Goal: Information Seeking & Learning: Learn about a topic

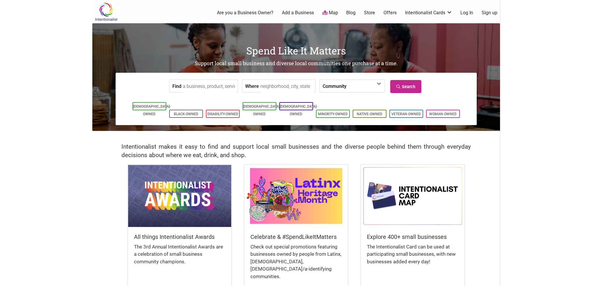
click at [254, 82] on label "Where" at bounding box center [252, 86] width 14 height 13
click at [260, 82] on input "Where" at bounding box center [286, 86] width 53 height 13
type input "downtown seattle"
click at [328, 14] on link "Map" at bounding box center [330, 13] width 16 height 7
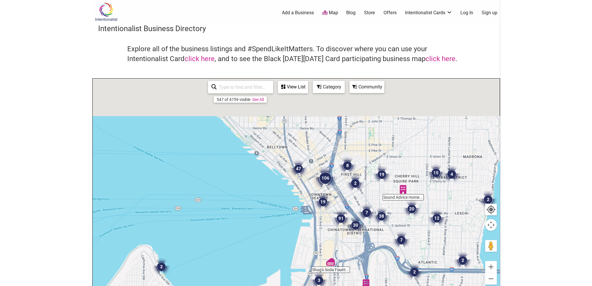
drag, startPoint x: 297, startPoint y: 150, endPoint x: 320, endPoint y: 256, distance: 108.5
click at [320, 257] on div at bounding box center [296, 192] width 407 height 226
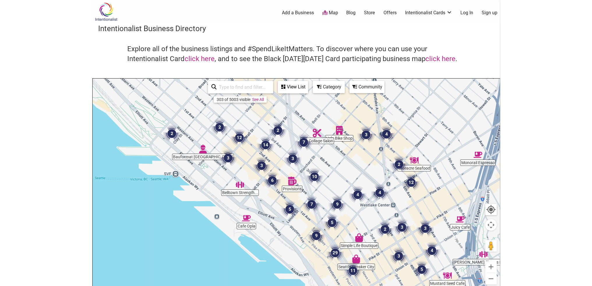
drag, startPoint x: 257, startPoint y: 167, endPoint x: 282, endPoint y: 222, distance: 60.5
click at [282, 222] on div at bounding box center [296, 192] width 407 height 226
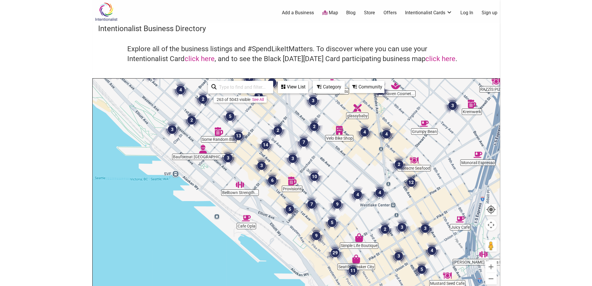
click at [250, 87] on input "search" at bounding box center [243, 86] width 53 height 11
click at [328, 84] on div "Category" at bounding box center [328, 86] width 31 height 11
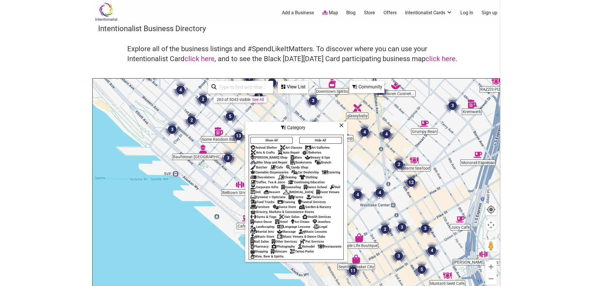
click at [290, 156] on div "Bars" at bounding box center [296, 158] width 12 height 4
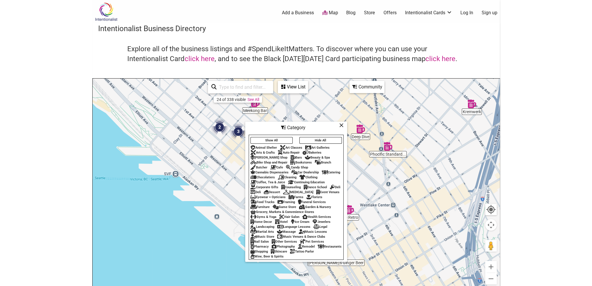
click at [276, 166] on div "Cafe" at bounding box center [276, 168] width 13 height 4
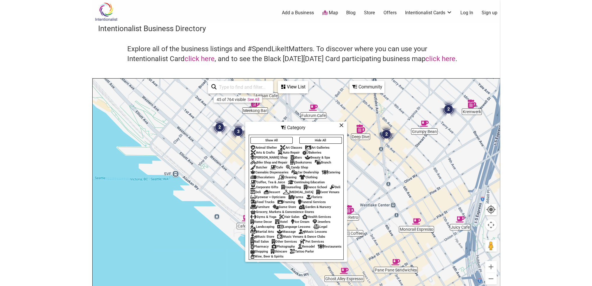
click at [265, 180] on div "Coffee, Tea & Juice" at bounding box center [267, 182] width 35 height 4
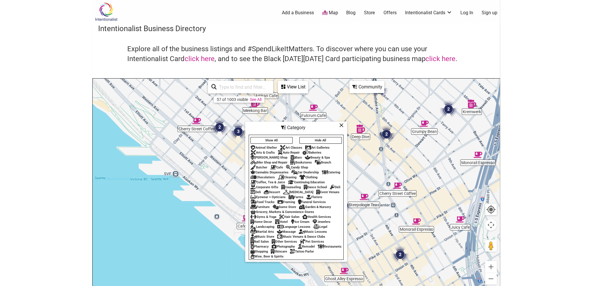
click at [333, 171] on div "Catering" at bounding box center [331, 173] width 18 height 4
click at [330, 189] on div "Deli" at bounding box center [335, 187] width 10 height 4
click at [261, 190] on div "Deli" at bounding box center [255, 192] width 10 height 4
click at [280, 190] on div "Dessert" at bounding box center [272, 192] width 16 height 4
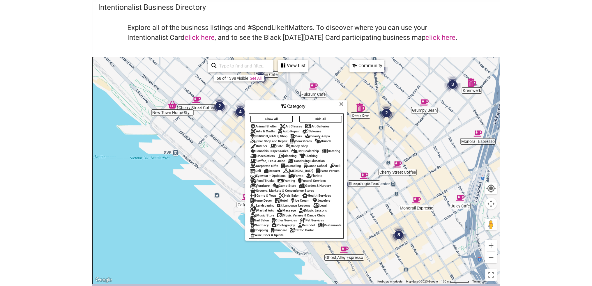
scroll to position [29, 0]
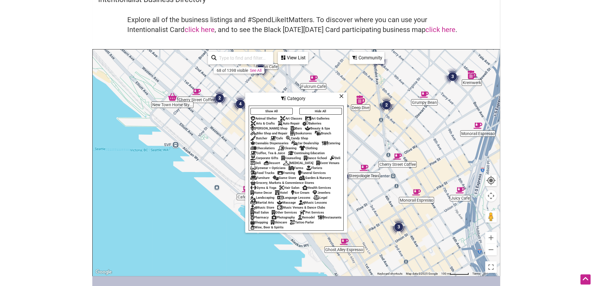
click at [285, 193] on div "Hotel" at bounding box center [281, 193] width 13 height 4
click at [304, 194] on div "Ice Cream" at bounding box center [299, 193] width 19 height 4
click at [328, 132] on div "Brunch" at bounding box center [323, 134] width 16 height 4
click at [318, 219] on div "Restaurants" at bounding box center [330, 218] width 24 height 4
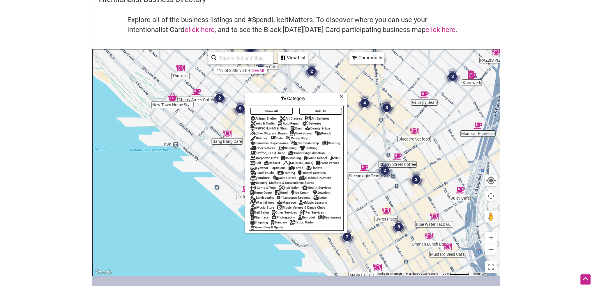
click at [283, 229] on div "Wine, Beer & Spirits" at bounding box center [266, 228] width 33 height 4
click at [341, 96] on icon at bounding box center [341, 96] width 4 height 0
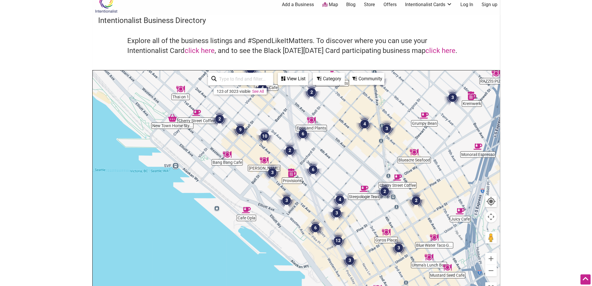
scroll to position [0, 0]
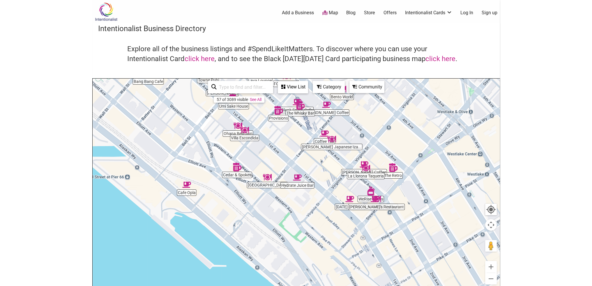
drag, startPoint x: 276, startPoint y: 204, endPoint x: 180, endPoint y: 108, distance: 135.6
click at [180, 108] on div at bounding box center [296, 192] width 407 height 226
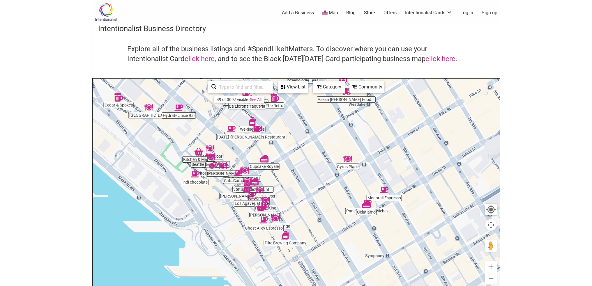
drag, startPoint x: 313, startPoint y: 238, endPoint x: 211, endPoint y: 184, distance: 115.6
click at [211, 184] on div at bounding box center [296, 192] width 407 height 226
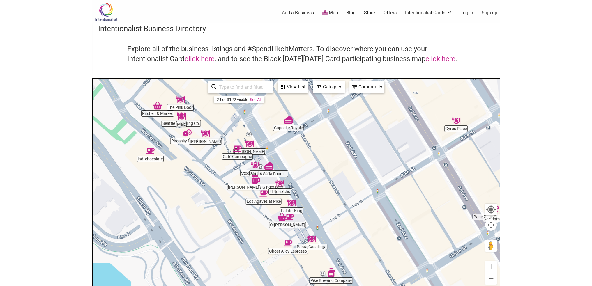
drag, startPoint x: 187, startPoint y: 138, endPoint x: 193, endPoint y: 164, distance: 26.2
click at [193, 164] on div at bounding box center [296, 192] width 407 height 226
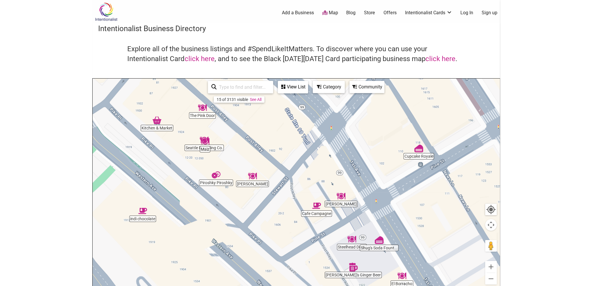
click at [206, 139] on img "Maiz" at bounding box center [205, 141] width 9 height 9
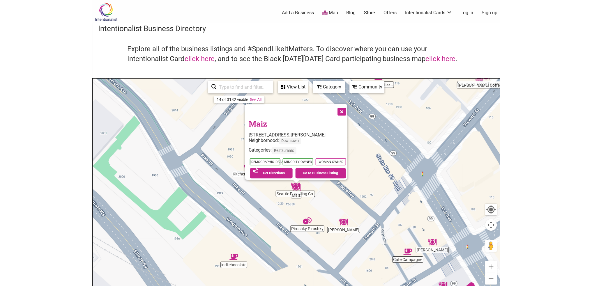
click at [345, 108] on button "Close" at bounding box center [341, 111] width 15 height 15
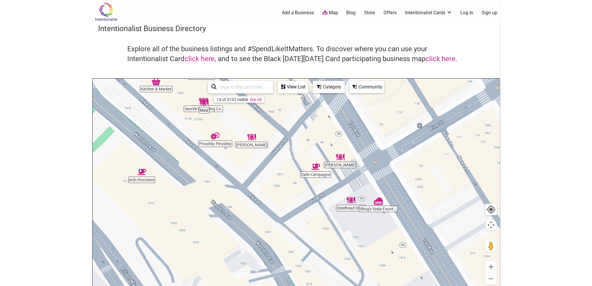
drag, startPoint x: 348, startPoint y: 189, endPoint x: 255, endPoint y: 104, distance: 125.7
click at [255, 104] on div "To navigate, press the arrow keys." at bounding box center [296, 192] width 407 height 226
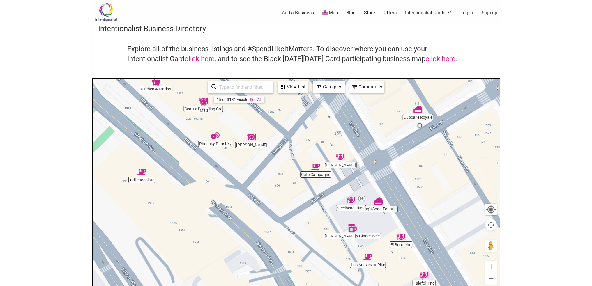
click at [316, 165] on img "Cafe Campagne" at bounding box center [315, 166] width 9 height 9
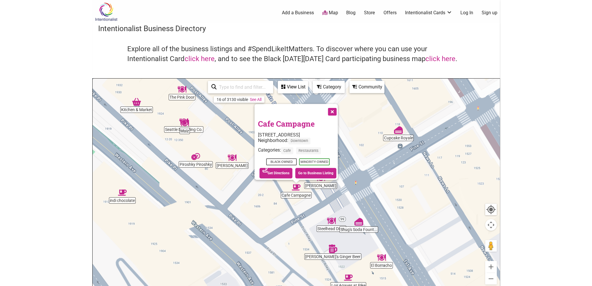
click at [334, 112] on button "Close" at bounding box center [331, 111] width 15 height 15
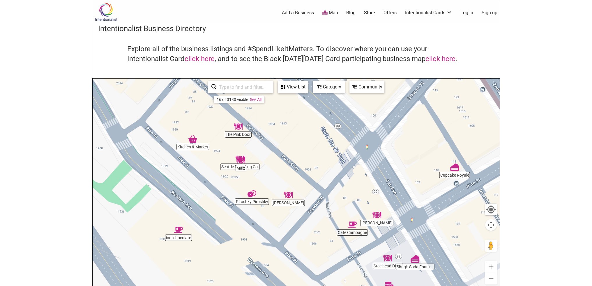
drag, startPoint x: 333, startPoint y: 201, endPoint x: 388, endPoint y: 239, distance: 66.8
click at [389, 239] on div "To navigate, press the arrow keys." at bounding box center [296, 192] width 407 height 226
click at [237, 132] on img "The Pink Door" at bounding box center [238, 127] width 9 height 9
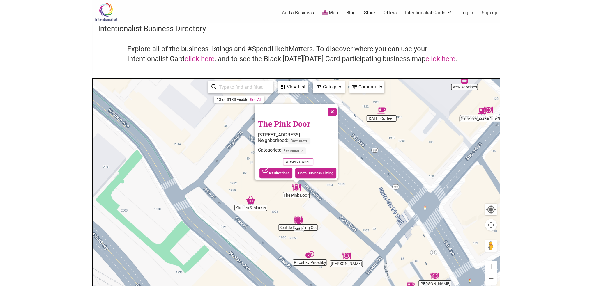
click at [335, 108] on button "Close" at bounding box center [331, 111] width 15 height 15
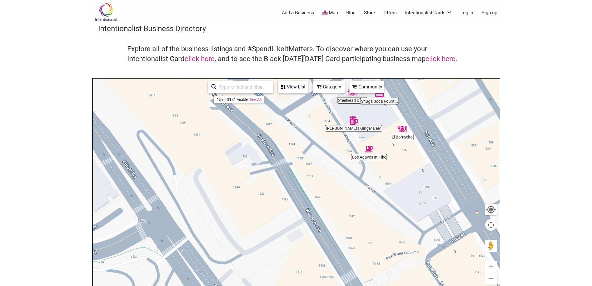
drag, startPoint x: 291, startPoint y: 244, endPoint x: 251, endPoint y: 118, distance: 131.3
click at [257, 96] on div "[PERSON_NAME]'s Ginger Beer Cupcake Royale Steelhead Diner Cafe Campagne Shug's…" at bounding box center [296, 192] width 407 height 226
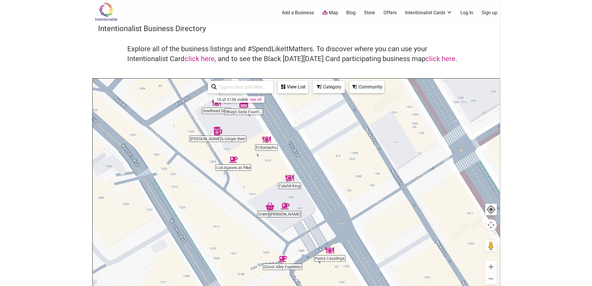
drag, startPoint x: 317, startPoint y: 197, endPoint x: 249, endPoint y: 207, distance: 69.1
click at [246, 208] on div "To navigate, press the arrow keys." at bounding box center [296, 192] width 407 height 226
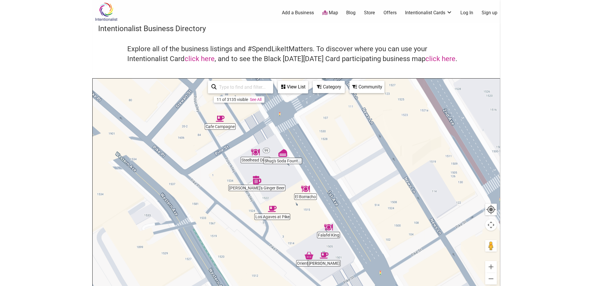
drag, startPoint x: 215, startPoint y: 198, endPoint x: 280, endPoint y: 221, distance: 69.1
click at [241, 234] on div "To navigate, press the arrow keys." at bounding box center [296, 192] width 407 height 226
click at [306, 193] on img "El Borracho" at bounding box center [305, 189] width 9 height 9
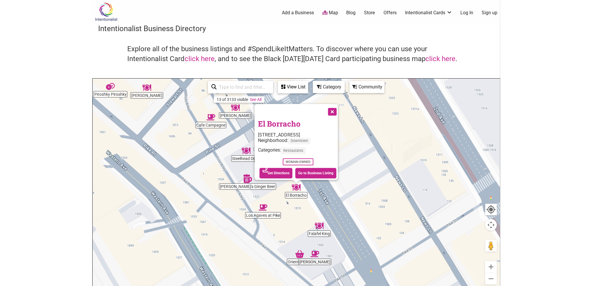
click at [336, 104] on button "Close" at bounding box center [331, 111] width 15 height 15
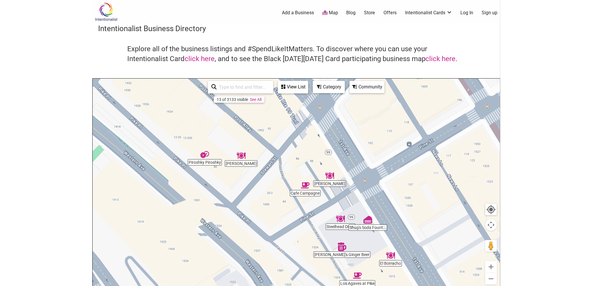
drag, startPoint x: 178, startPoint y: 177, endPoint x: 263, endPoint y: 232, distance: 101.1
click at [265, 238] on div "To navigate, press the arrow keys." at bounding box center [296, 192] width 407 height 226
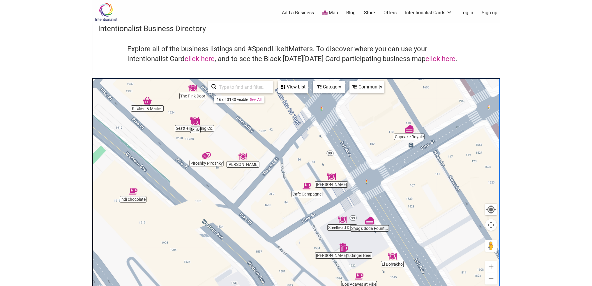
click at [183, 128] on div "To navigate, press the arrow keys." at bounding box center [296, 192] width 407 height 226
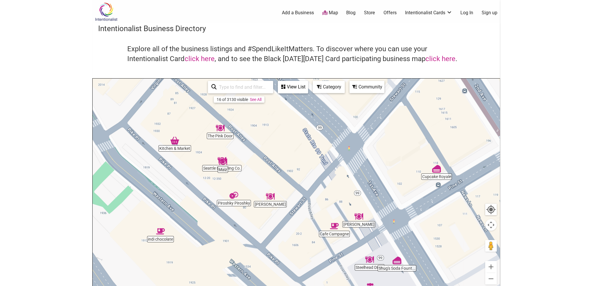
drag, startPoint x: 159, startPoint y: 182, endPoint x: 175, endPoint y: 206, distance: 28.3
click at [175, 206] on div "To navigate, press the arrow keys." at bounding box center [296, 192] width 407 height 226
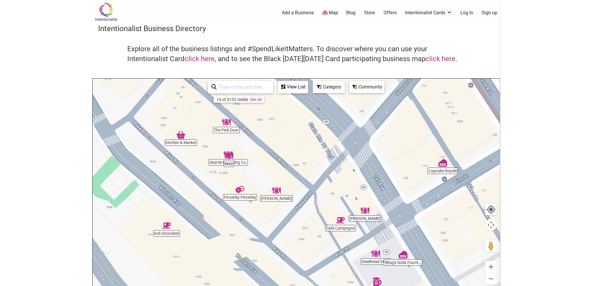
click at [227, 154] on img "Maiz" at bounding box center [228, 156] width 9 height 9
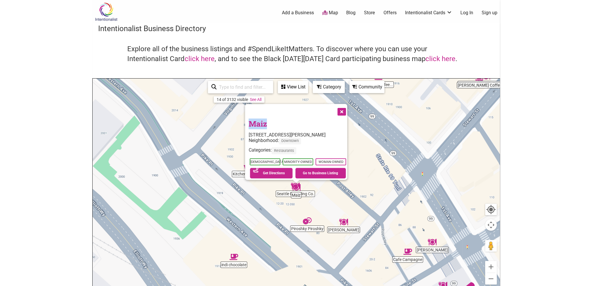
drag, startPoint x: 265, startPoint y: 122, endPoint x: 243, endPoint y: 121, distance: 22.1
click at [245, 121] on div "Maiz [STREET_ADDRESS][PERSON_NAME] Neighborhood: Downtown Categories: Restauran…" at bounding box center [296, 142] width 102 height 76
copy link "Maiz"
click at [344, 222] on img "Genghis Khan" at bounding box center [343, 222] width 9 height 9
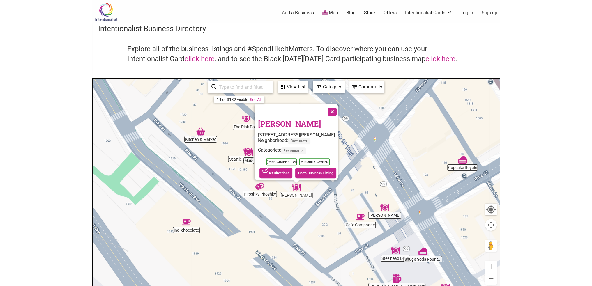
click at [333, 111] on button "Close" at bounding box center [331, 111] width 15 height 15
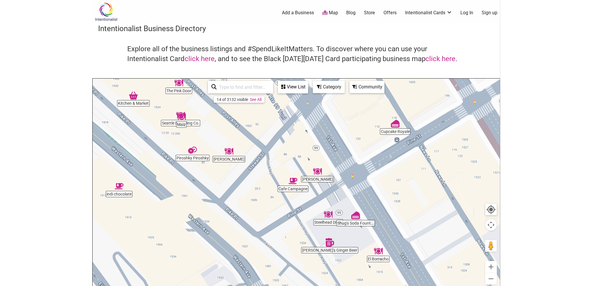
drag, startPoint x: 311, startPoint y: 175, endPoint x: 241, endPoint y: 137, distance: 79.3
click at [241, 137] on div "To navigate, press the arrow keys." at bounding box center [296, 192] width 407 height 226
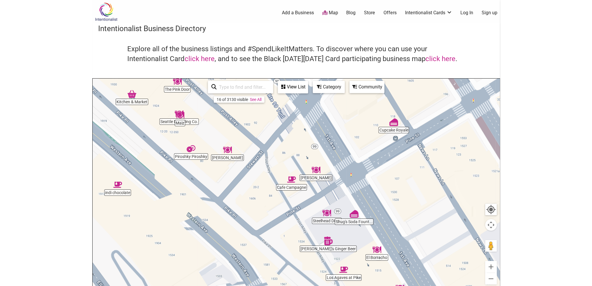
click at [293, 181] on img "Cafe Campagne" at bounding box center [291, 179] width 9 height 9
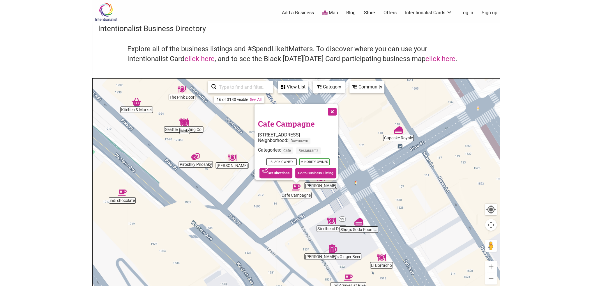
click at [334, 118] on h3 "Cafe Campagne" at bounding box center [298, 123] width 80 height 11
click at [334, 114] on button "Close" at bounding box center [331, 111] width 15 height 15
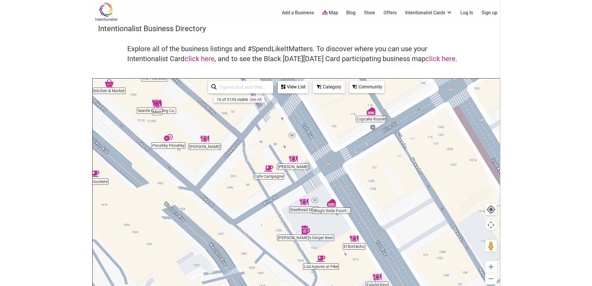
drag, startPoint x: 272, startPoint y: 241, endPoint x: 248, endPoint y: 215, distance: 35.6
click at [243, 220] on div "To navigate, press the arrow keys." at bounding box center [296, 192] width 407 height 226
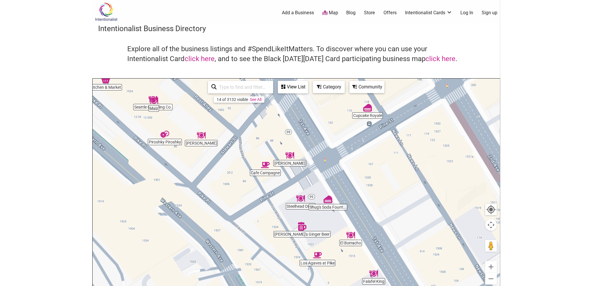
click at [292, 210] on div "To navigate, press the arrow keys." at bounding box center [296, 192] width 407 height 226
click at [300, 200] on img "Steelhead Diner" at bounding box center [300, 198] width 9 height 9
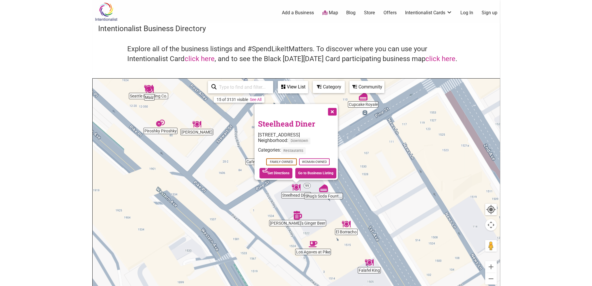
click at [332, 109] on button "Close" at bounding box center [331, 111] width 15 height 15
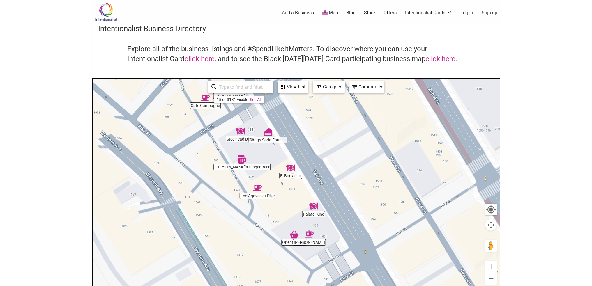
drag, startPoint x: 321, startPoint y: 226, endPoint x: 261, endPoint y: 161, distance: 87.9
click at [261, 161] on div "To navigate, press the arrow keys." at bounding box center [296, 192] width 407 height 226
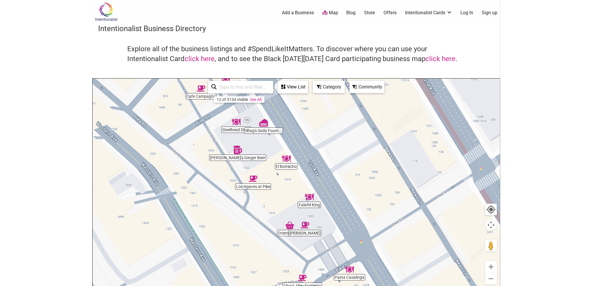
click at [285, 161] on img "El Borracho" at bounding box center [286, 158] width 9 height 9
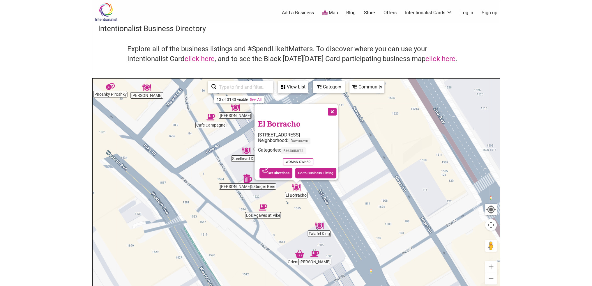
click at [332, 109] on button "Close" at bounding box center [331, 111] width 15 height 15
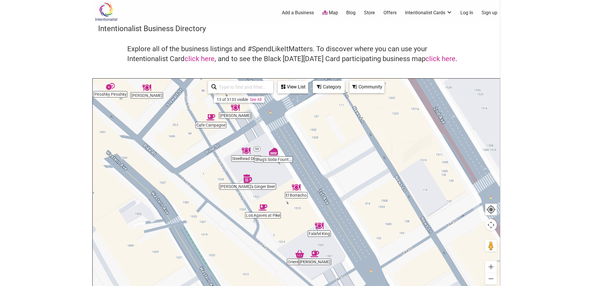
click at [233, 112] on img "Chan" at bounding box center [235, 107] width 9 height 9
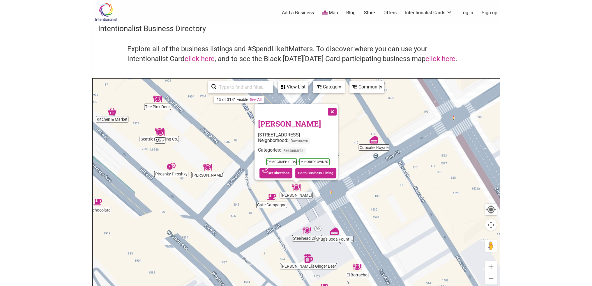
click at [451, 192] on div "To navigate, press the arrow keys. Chan [STREET_ADDRESS] Neighborhood: Downtown…" at bounding box center [296, 192] width 407 height 226
click at [334, 110] on button "Close" at bounding box center [331, 111] width 15 height 15
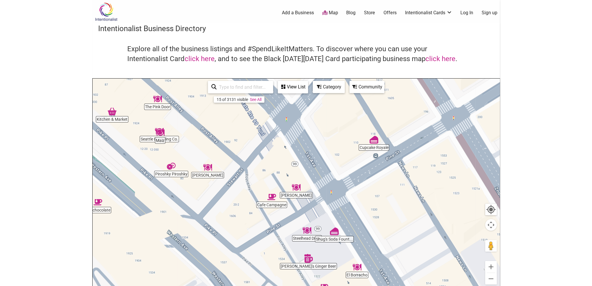
click at [207, 167] on img "Genghis Khan" at bounding box center [207, 167] width 9 height 9
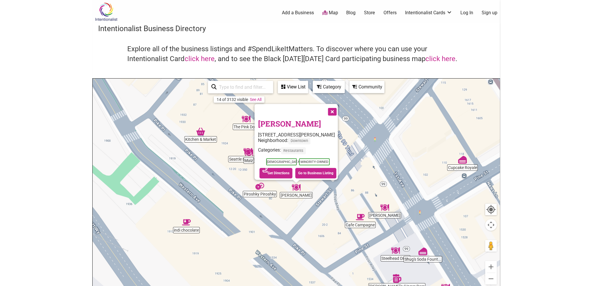
click at [334, 110] on button "Close" at bounding box center [331, 111] width 15 height 15
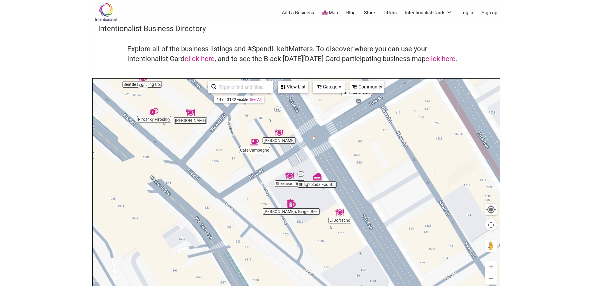
drag, startPoint x: 339, startPoint y: 233, endPoint x: 233, endPoint y: 158, distance: 129.6
click at [233, 158] on div "To navigate, press the arrow keys." at bounding box center [296, 192] width 407 height 226
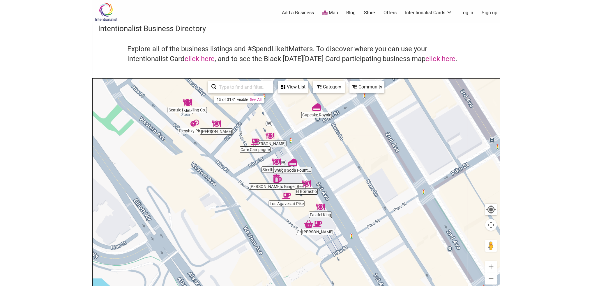
drag, startPoint x: 340, startPoint y: 244, endPoint x: 281, endPoint y: 185, distance: 83.1
click at [281, 185] on div "To navigate, press the arrow keys." at bounding box center [296, 192] width 407 height 226
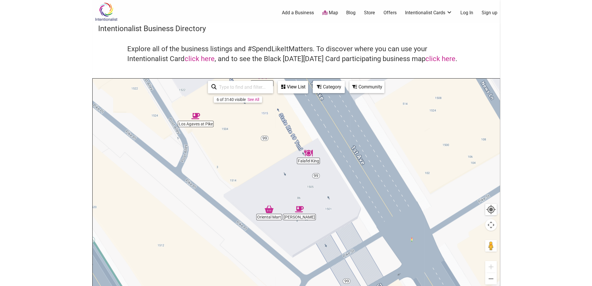
click at [299, 213] on img "rōjō Juice" at bounding box center [299, 209] width 9 height 9
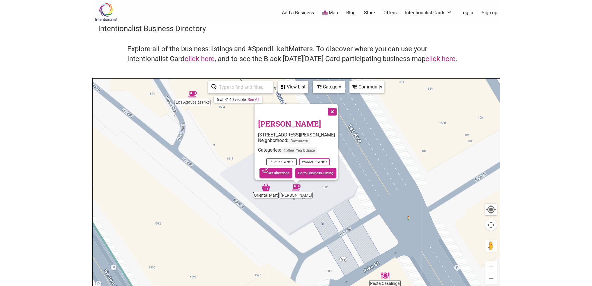
click at [334, 108] on button "Close" at bounding box center [331, 111] width 15 height 15
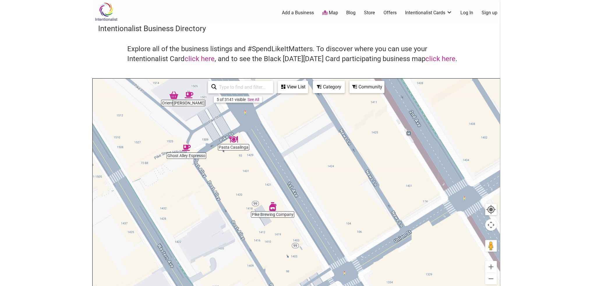
click at [274, 208] on img "Pike Brewing Company" at bounding box center [272, 206] width 9 height 9
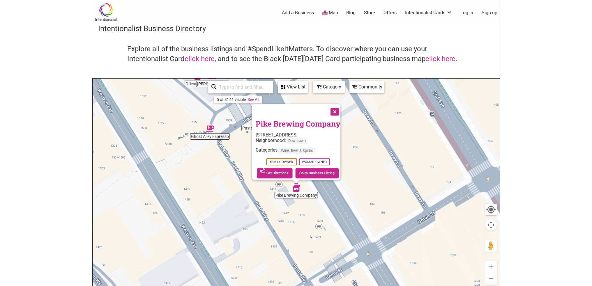
click at [355, 178] on div "To navigate, press the arrow keys. Pike Brewing Company [STREET_ADDRESS] Neighb…" at bounding box center [296, 192] width 407 height 226
click at [336, 109] on button "Close" at bounding box center [334, 111] width 15 height 15
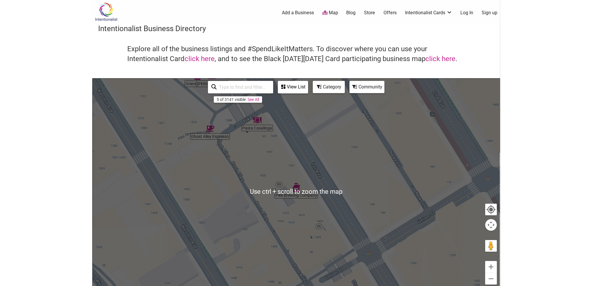
scroll to position [29, 0]
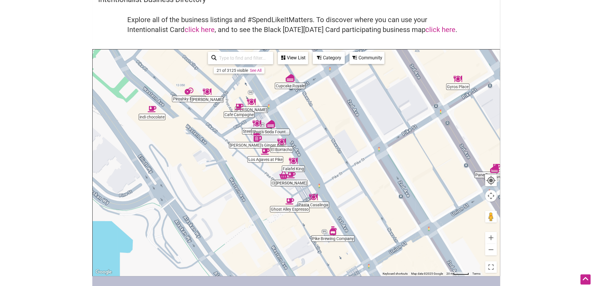
drag, startPoint x: 239, startPoint y: 161, endPoint x: 254, endPoint y: 194, distance: 36.7
click at [254, 194] on div "To navigate, press the arrow keys." at bounding box center [296, 162] width 407 height 226
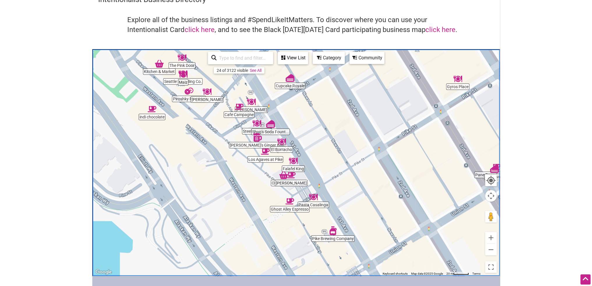
click at [251, 106] on div "To navigate, press the arrow keys." at bounding box center [296, 162] width 407 height 226
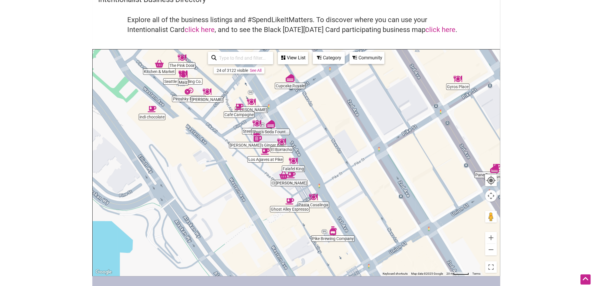
click at [252, 102] on img "Chan" at bounding box center [251, 102] width 9 height 9
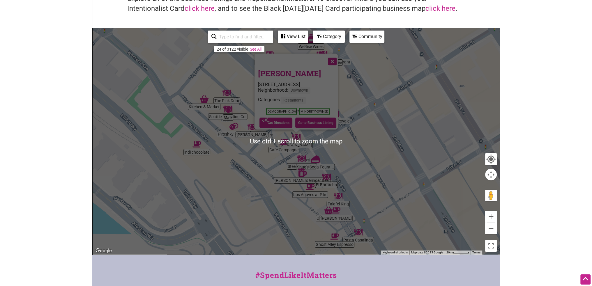
scroll to position [58, 0]
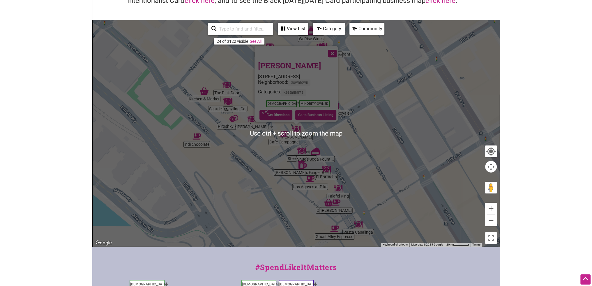
click at [359, 221] on img "Pasta Casalinga" at bounding box center [358, 224] width 9 height 9
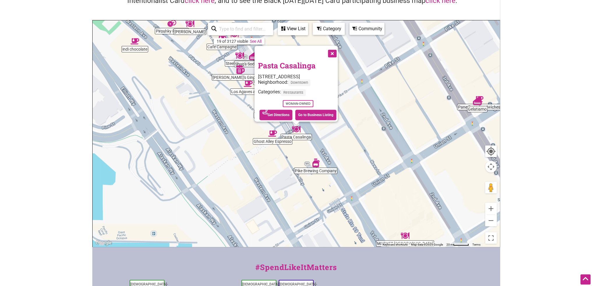
click at [332, 53] on button "Close" at bounding box center [331, 53] width 15 height 15
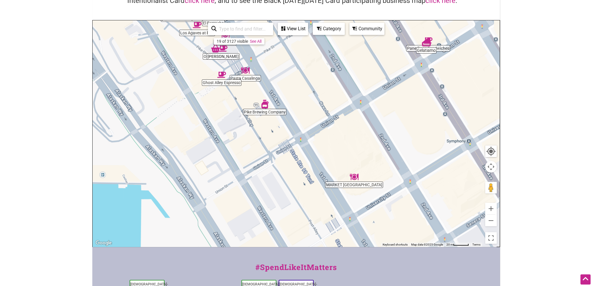
drag, startPoint x: 338, startPoint y: 160, endPoint x: 284, endPoint y: 101, distance: 79.8
click at [284, 101] on div "To navigate, press the arrow keys." at bounding box center [296, 133] width 407 height 226
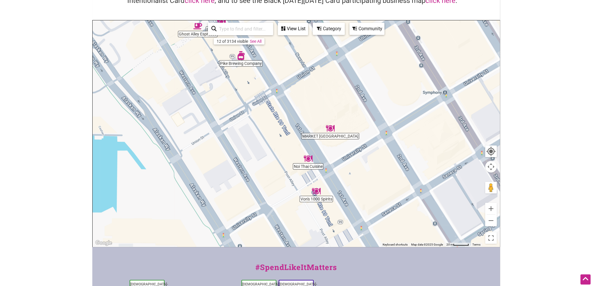
drag, startPoint x: 291, startPoint y: 114, endPoint x: 267, endPoint y: 65, distance: 54.1
click at [267, 65] on div "To navigate, press the arrow keys." at bounding box center [296, 133] width 407 height 226
click at [333, 128] on img "MARKET Seattle" at bounding box center [330, 128] width 9 height 9
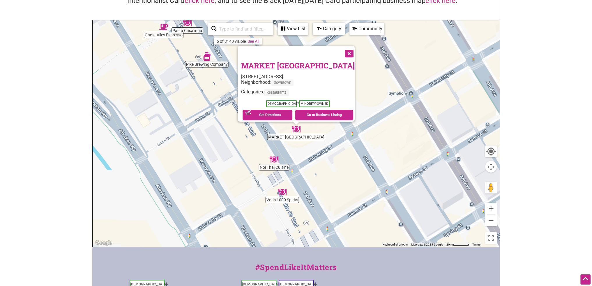
click at [341, 49] on button "Close" at bounding box center [348, 53] width 15 height 15
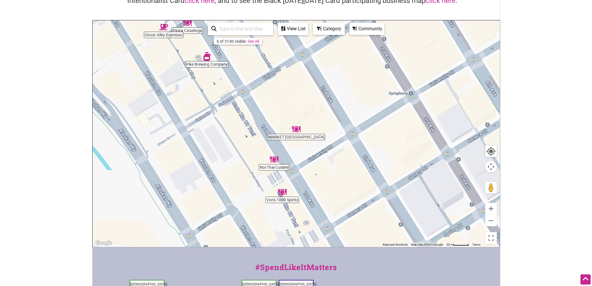
click at [282, 193] on img "Von's 1000 Spirits" at bounding box center [282, 192] width 9 height 9
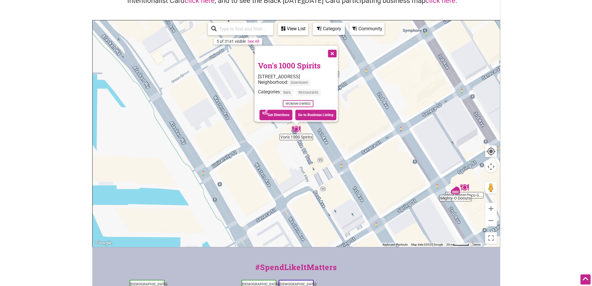
click at [332, 50] on button "Close" at bounding box center [331, 53] width 15 height 15
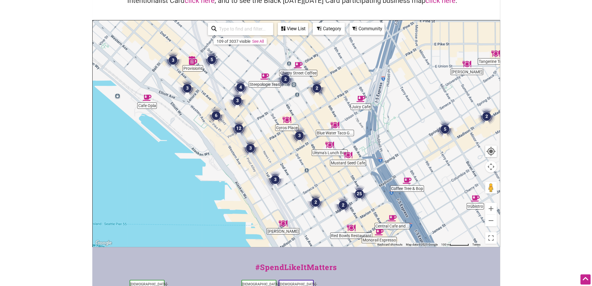
drag, startPoint x: 248, startPoint y: 134, endPoint x: 250, endPoint y: 170, distance: 36.7
click at [250, 170] on div "To navigate, press the arrow keys." at bounding box center [296, 133] width 407 height 226
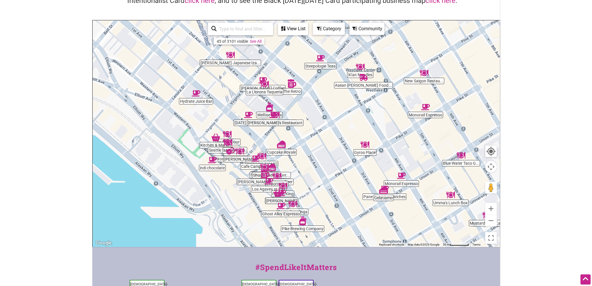
drag, startPoint x: 242, startPoint y: 132, endPoint x: 300, endPoint y: 146, distance: 59.7
click at [318, 171] on div "To navigate, press the arrow keys." at bounding box center [296, 133] width 407 height 226
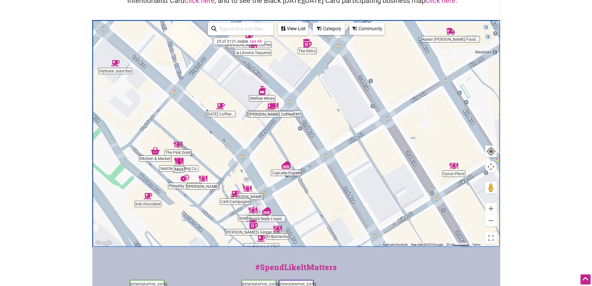
click at [307, 45] on img "The Retro" at bounding box center [307, 43] width 9 height 9
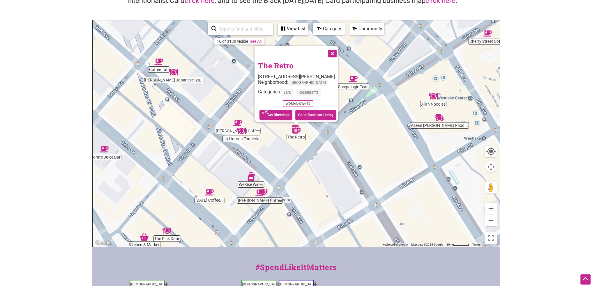
click at [336, 48] on button "Close" at bounding box center [331, 53] width 15 height 15
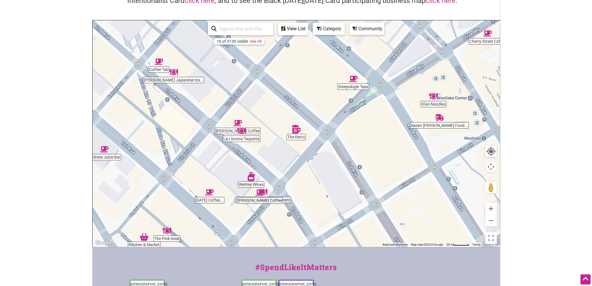
click at [241, 139] on div "To navigate, press the arrow keys." at bounding box center [296, 133] width 407 height 226
click at [242, 132] on img "La Llorona Taqueria" at bounding box center [241, 131] width 9 height 9
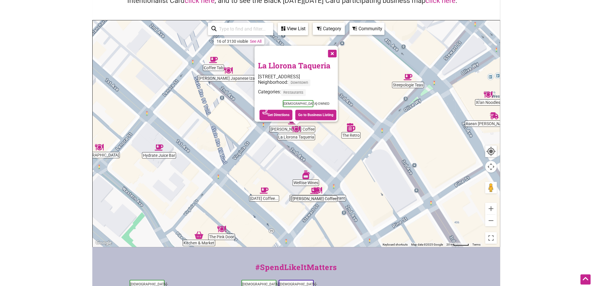
click at [337, 51] on button "Close" at bounding box center [331, 53] width 15 height 15
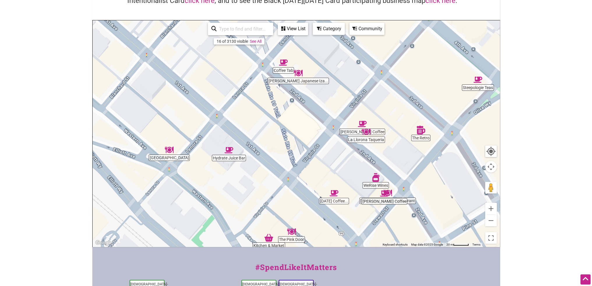
drag, startPoint x: 212, startPoint y: 140, endPoint x: 282, endPoint y: 143, distance: 70.2
click at [282, 143] on div "To navigate, press the arrow keys." at bounding box center [296, 133] width 407 height 226
click at [229, 152] on img "Hydrate Juice Bar" at bounding box center [228, 150] width 9 height 9
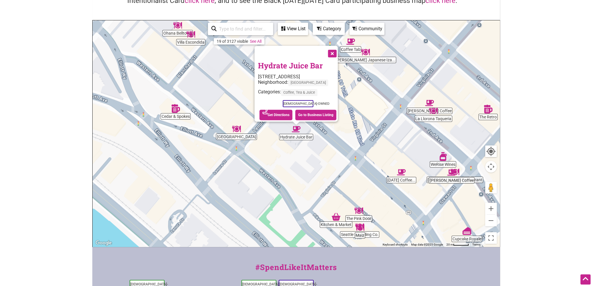
click at [176, 112] on img "Cedar & Spokes" at bounding box center [175, 108] width 9 height 9
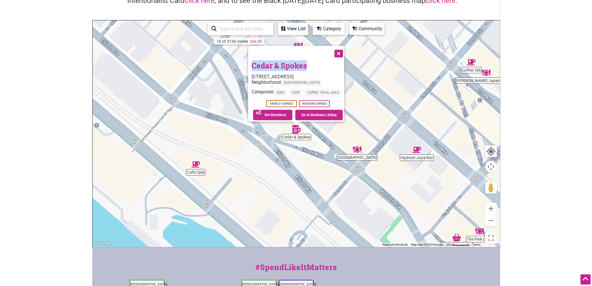
drag, startPoint x: 302, startPoint y: 61, endPoint x: 241, endPoint y: 62, distance: 61.1
click at [241, 62] on div "To navigate, press the arrow keys. Cedar & Spokes [STREET_ADDRESS] Neighborhood…" at bounding box center [296, 133] width 407 height 226
copy div "To navigate, press the arrow keys. Cedar & Spokes"
click at [340, 51] on button "Close" at bounding box center [338, 53] width 15 height 15
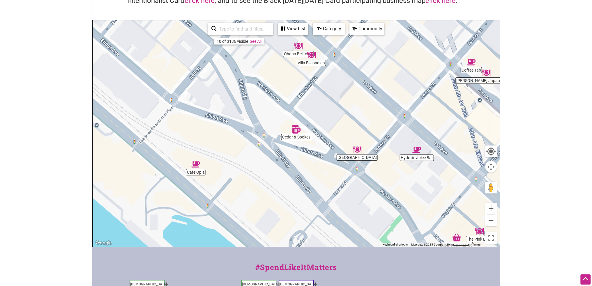
click at [196, 166] on img "Cafe Opla" at bounding box center [195, 164] width 9 height 9
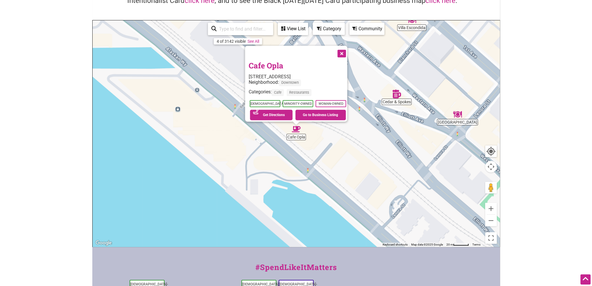
click at [345, 49] on button "Close" at bounding box center [341, 53] width 15 height 15
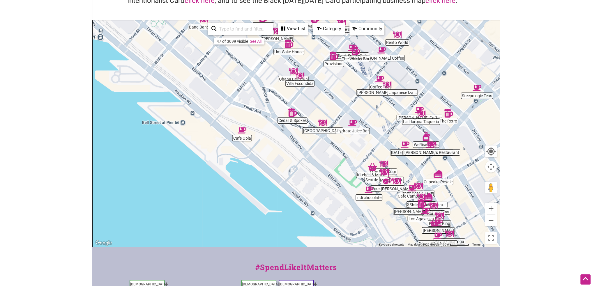
click at [155, 112] on div "To navigate, press the arrow keys." at bounding box center [296, 133] width 407 height 226
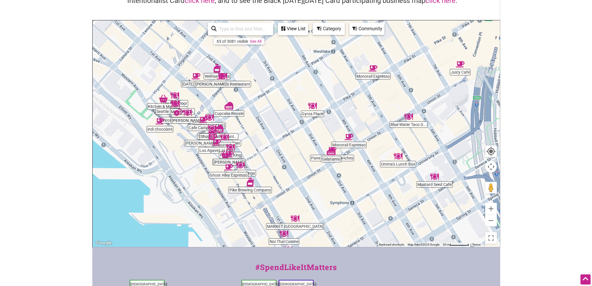
drag, startPoint x: 267, startPoint y: 161, endPoint x: 252, endPoint y: 191, distance: 33.2
click at [252, 191] on div "To navigate, press the arrow keys." at bounding box center [296, 133] width 407 height 226
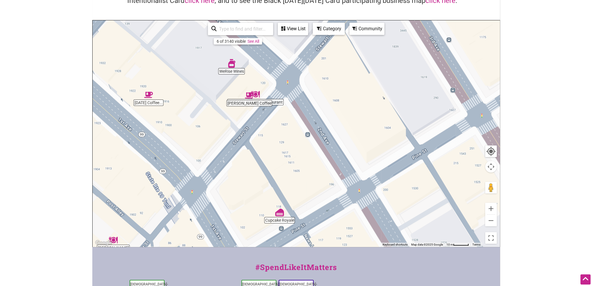
click at [233, 67] on img "WeRise Wines" at bounding box center [231, 63] width 9 height 9
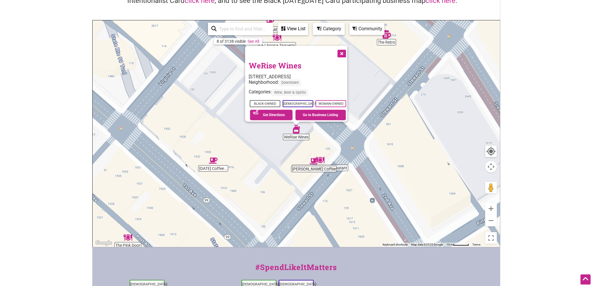
click at [345, 50] on button "Close" at bounding box center [341, 53] width 15 height 15
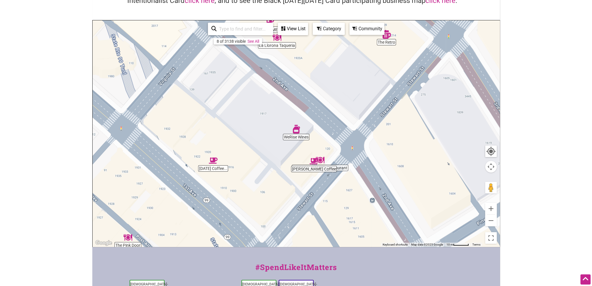
click at [296, 136] on div "To navigate, press the arrow keys." at bounding box center [296, 133] width 407 height 226
click at [294, 130] on img "WeRise Wines" at bounding box center [296, 129] width 9 height 9
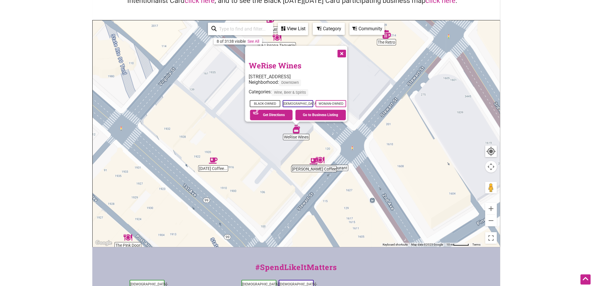
click at [342, 47] on button "Close" at bounding box center [341, 53] width 15 height 15
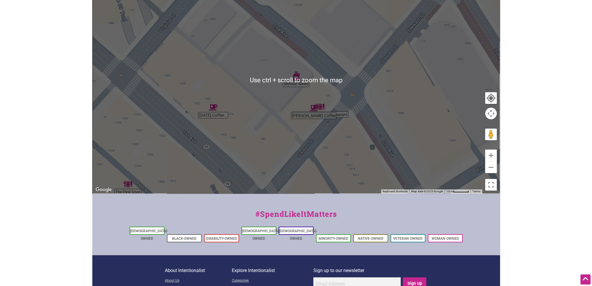
scroll to position [29, 0]
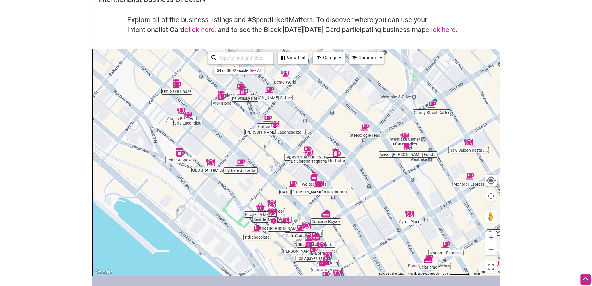
drag, startPoint x: 243, startPoint y: 140, endPoint x: 283, endPoint y: 170, distance: 50.2
click at [283, 170] on div "To navigate, press the arrow keys." at bounding box center [296, 162] width 407 height 226
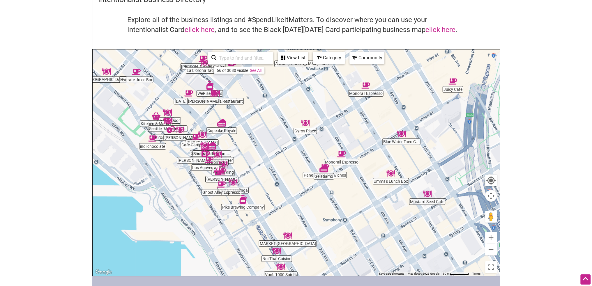
drag, startPoint x: 281, startPoint y: 219, endPoint x: 267, endPoint y: 229, distance: 17.9
click at [267, 229] on div "To navigate, press the arrow keys." at bounding box center [296, 162] width 407 height 226
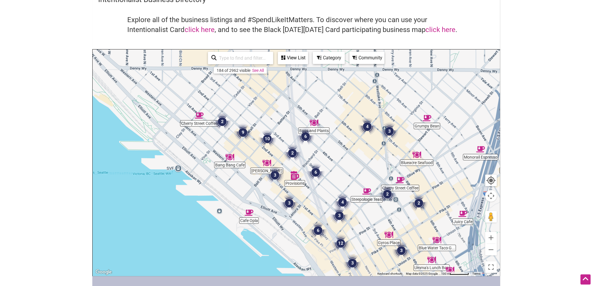
drag, startPoint x: 162, startPoint y: 169, endPoint x: 261, endPoint y: 236, distance: 119.4
click at [261, 237] on div "To navigate, press the arrow keys." at bounding box center [296, 162] width 407 height 226
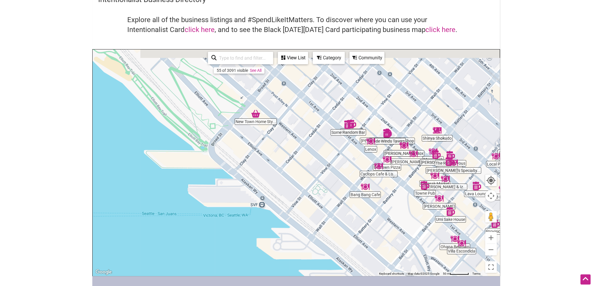
drag, startPoint x: 245, startPoint y: 193, endPoint x: 351, endPoint y: 262, distance: 126.0
click at [351, 262] on div "To navigate, press the arrow keys." at bounding box center [296, 162] width 407 height 226
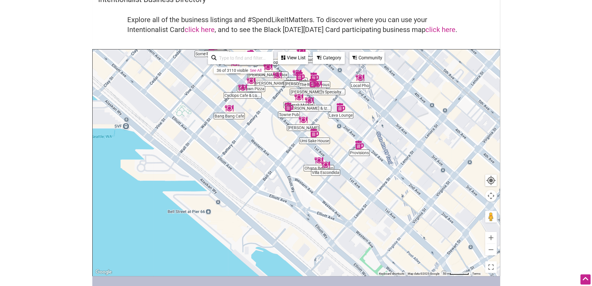
drag, startPoint x: 349, startPoint y: 251, endPoint x: 213, endPoint y: 173, distance: 157.0
click at [213, 173] on div "To navigate, press the arrow keys." at bounding box center [296, 162] width 407 height 226
